Goal: Information Seeking & Learning: Learn about a topic

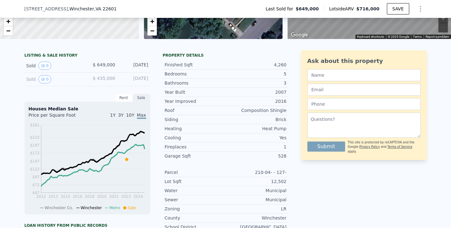
scroll to position [146, 0]
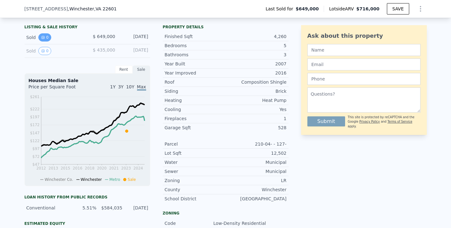
click at [42, 36] on icon "View historical data" at bounding box center [43, 38] width 4 height 4
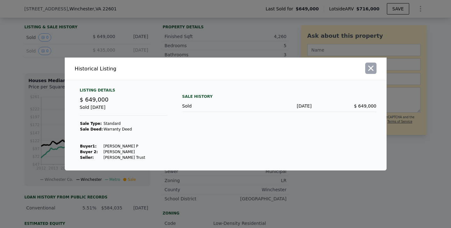
click at [368, 67] on icon "button" at bounding box center [371, 68] width 9 height 9
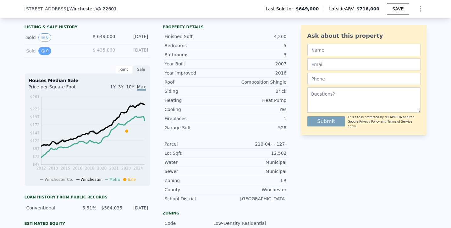
click at [46, 52] on button "0" at bounding box center [44, 51] width 13 height 8
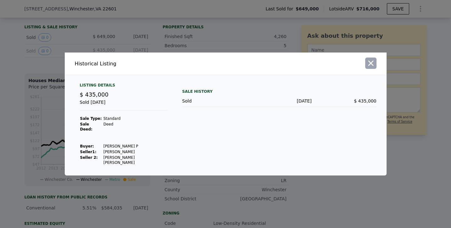
click at [372, 66] on icon "button" at bounding box center [370, 63] width 5 height 5
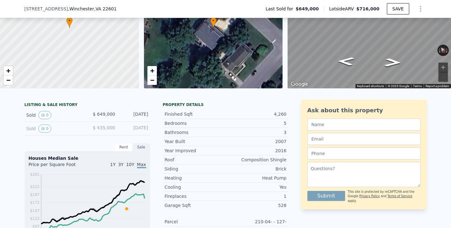
scroll to position [0, 0]
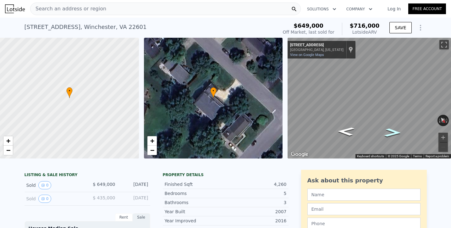
click at [391, 135] on icon "Go Northwest, Treys Dr" at bounding box center [392, 132] width 31 height 13
click at [343, 131] on icon "Go Southeast, Treys Dr" at bounding box center [346, 131] width 31 height 13
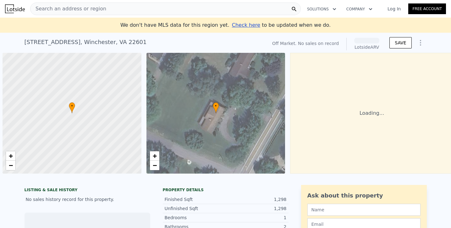
scroll to position [0, 3]
